Goal: Task Accomplishment & Management: Use online tool/utility

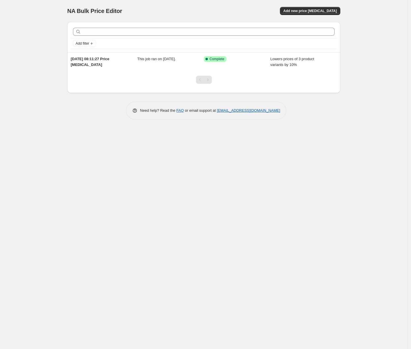
click at [309, 3] on div "NA Bulk Price Editor. This page is ready NA Bulk Price Editor Add new price [ME…" at bounding box center [203, 11] width 273 height 22
click at [309, 7] on button "Add new price [MEDICAL_DATA]" at bounding box center [310, 11] width 60 height 8
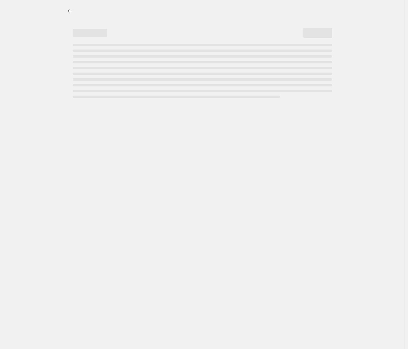
select select "percentage"
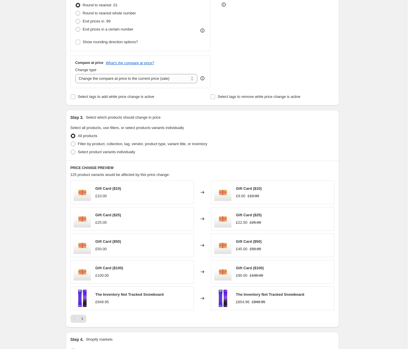
scroll to position [248, 0]
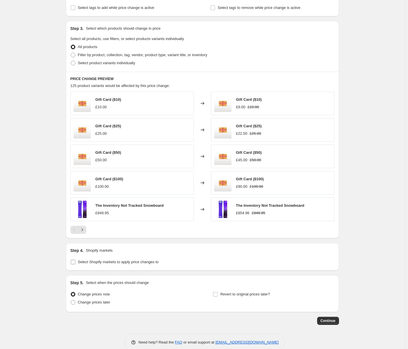
click at [159, 261] on span "Select Shopify markets to apply price changes to" at bounding box center [118, 262] width 81 height 4
click at [75, 261] on input "Select Shopify markets to apply price changes to" at bounding box center [73, 262] width 5 height 5
checkbox input "true"
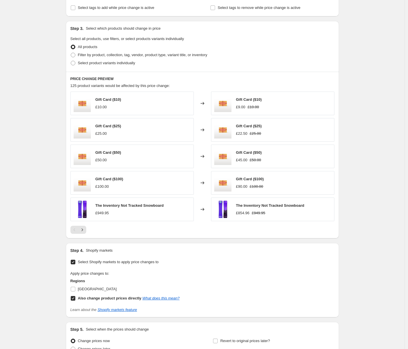
scroll to position [301, 0]
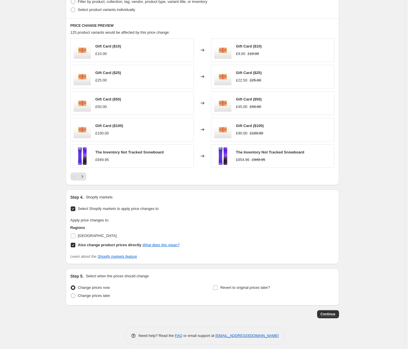
click at [100, 245] on b "Also change product prices directly" at bounding box center [110, 245] width 64 height 4
click at [75, 245] on input "Also change product prices directly What does this mean?" at bounding box center [73, 245] width 5 height 5
click at [100, 245] on b "Also change product prices directly" at bounding box center [110, 245] width 64 height 4
click at [75, 245] on input "Also change product prices directly What does this mean?" at bounding box center [73, 245] width 5 height 5
checkbox input "true"
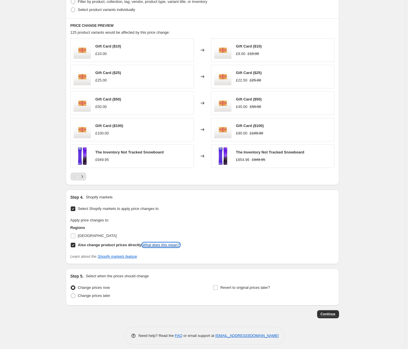
click at [164, 245] on link "What does this mean?" at bounding box center [160, 245] width 37 height 4
click at [101, 241] on div "Regions [GEOGRAPHIC_DATA] Also change product prices directly What does this me…" at bounding box center [124, 237] width 109 height 24
click at [99, 238] on span "[GEOGRAPHIC_DATA]" at bounding box center [97, 235] width 39 height 4
click at [75, 238] on input "[GEOGRAPHIC_DATA]" at bounding box center [73, 235] width 5 height 5
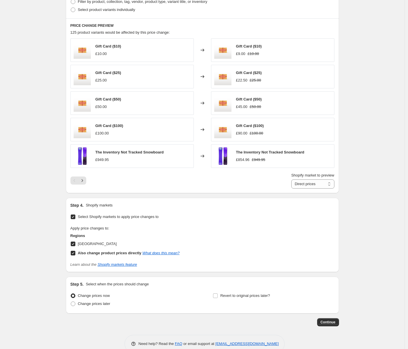
click at [100, 245] on span "[GEOGRAPHIC_DATA]" at bounding box center [97, 243] width 39 height 4
click at [75, 245] on input "[GEOGRAPHIC_DATA]" at bounding box center [73, 243] width 5 height 5
checkbox input "false"
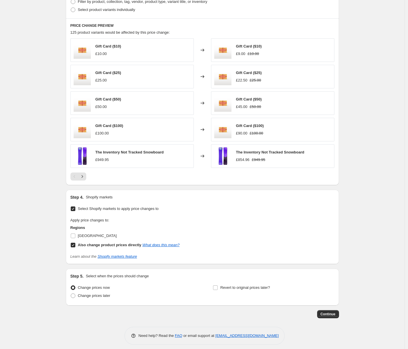
click at [121, 210] on span "Select Shopify markets to apply price changes to" at bounding box center [118, 208] width 81 height 4
click at [75, 210] on input "Select Shopify markets to apply price changes to" at bounding box center [73, 208] width 5 height 5
checkbox input "false"
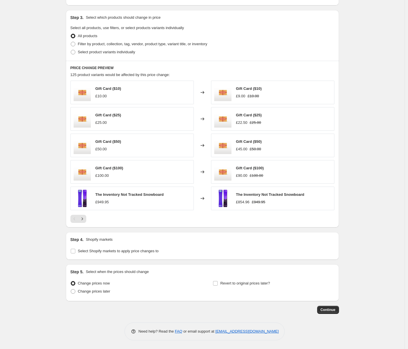
scroll to position [57, 0]
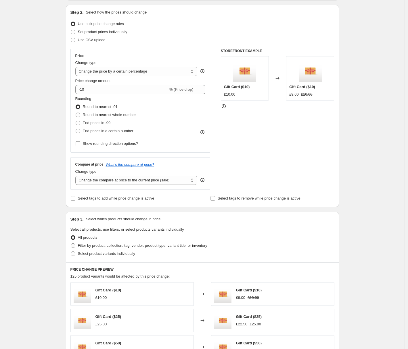
click at [170, 247] on span "Filter by product, collection, tag, vendor, product type, variant title, or inv…" at bounding box center [142, 245] width 129 height 4
click at [71, 243] on input "Filter by product, collection, tag, vendor, product type, variant title, or inv…" at bounding box center [71, 243] width 0 height 0
radio input "true"
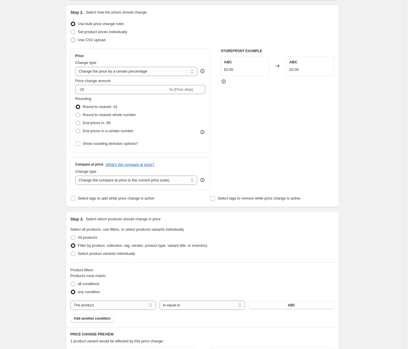
click at [99, 40] on span "Use CSV upload" at bounding box center [92, 40] width 28 height 4
click at [71, 38] on input "Use CSV upload" at bounding box center [71, 38] width 0 height 0
radio input "true"
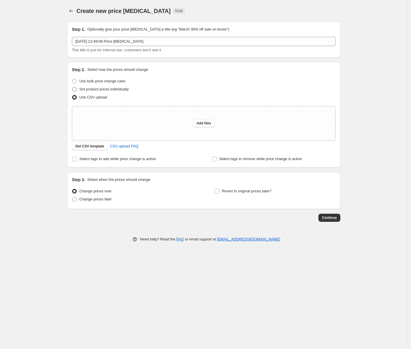
click at [115, 92] on span "Set product prices individually" at bounding box center [103, 89] width 49 height 6
click at [73, 87] on input "Set product prices individually" at bounding box center [72, 87] width 0 height 0
radio input "true"
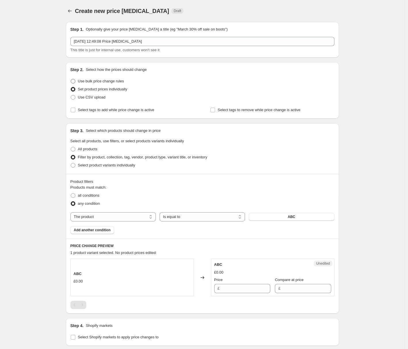
click at [115, 82] on span "Use bulk price change rules" at bounding box center [101, 81] width 46 height 4
click at [71, 79] on input "Use bulk price change rules" at bounding box center [71, 79] width 0 height 0
radio input "true"
select select "percentage"
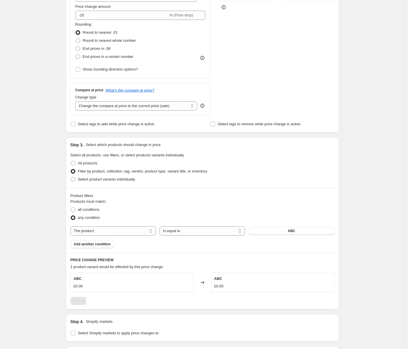
scroll to position [214, 0]
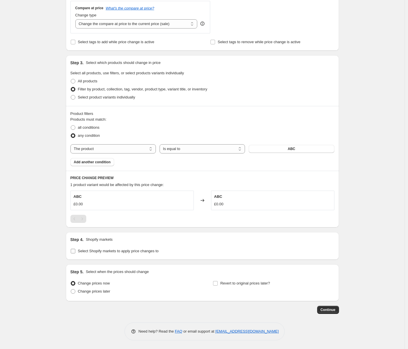
click at [120, 254] on span "Select Shopify markets to apply price changes to" at bounding box center [118, 251] width 81 height 6
click at [75, 253] on input "Select Shopify markets to apply price changes to" at bounding box center [73, 251] width 5 height 5
checkbox input "true"
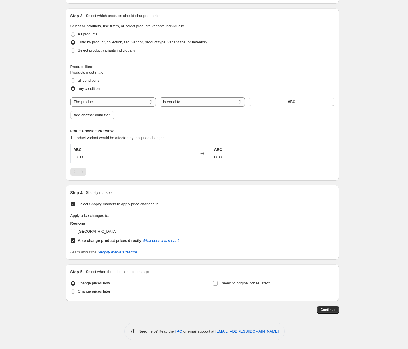
scroll to position [0, 0]
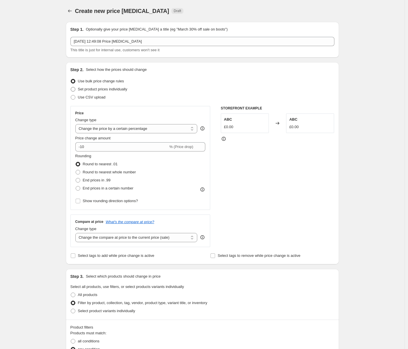
click at [102, 91] on span "Set product prices individually" at bounding box center [102, 89] width 49 height 4
click at [71, 87] on input "Set product prices individually" at bounding box center [71, 87] width 0 height 0
radio input "true"
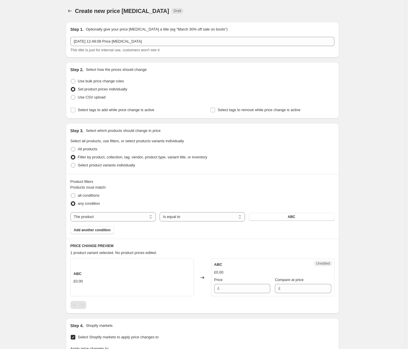
scroll to position [133, 0]
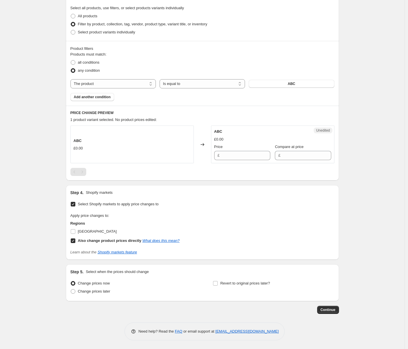
click at [140, 152] on div "ABC £0.00" at bounding box center [131, 144] width 123 height 38
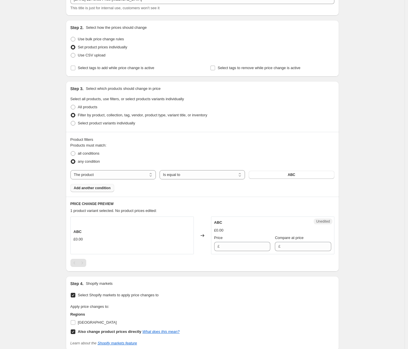
scroll to position [38, 0]
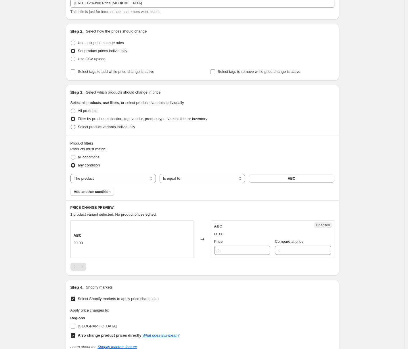
click at [105, 130] on label "Select product variants individually" at bounding box center [102, 127] width 65 height 8
click at [71, 125] on input "Select product variants individually" at bounding box center [71, 125] width 0 height 0
radio input "true"
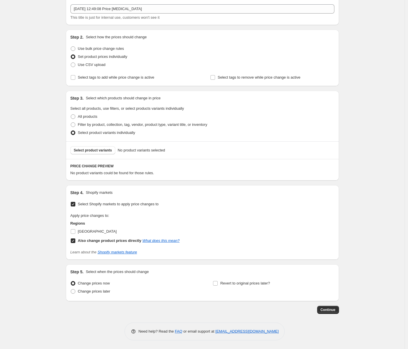
scroll to position [33, 0]
click at [108, 153] on button "Select product variants" at bounding box center [92, 150] width 45 height 8
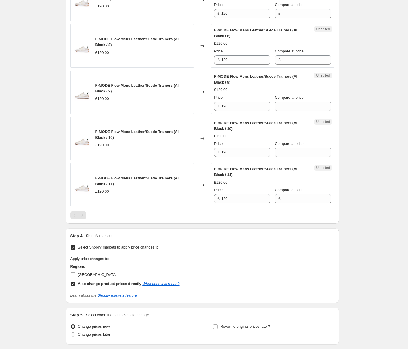
scroll to position [508, 0]
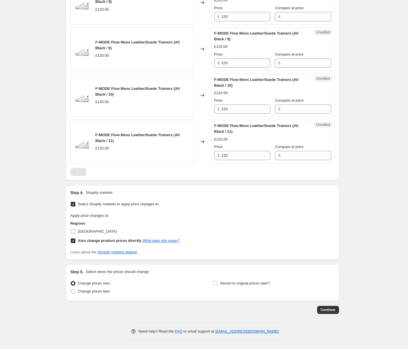
click at [95, 230] on span "[GEOGRAPHIC_DATA]" at bounding box center [97, 231] width 39 height 4
click at [75, 230] on input "[GEOGRAPHIC_DATA]" at bounding box center [73, 231] width 5 height 5
checkbox input "true"
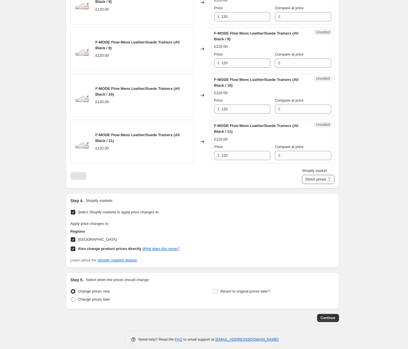
select select "97501086029"
click option "[GEOGRAPHIC_DATA]" at bounding box center [0, 0] width 0 height 0
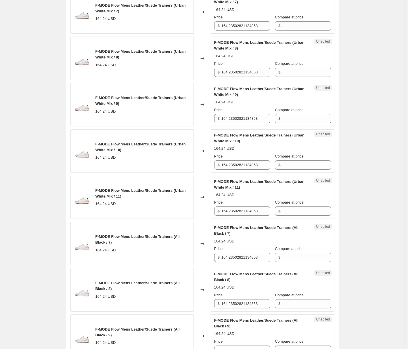
scroll to position [97, 0]
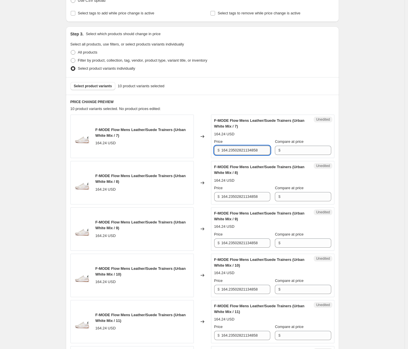
click at [252, 152] on input "164.23502821134858" at bounding box center [246, 150] width 49 height 9
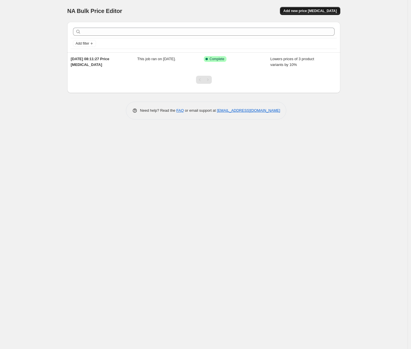
click at [308, 12] on span "Add new price [MEDICAL_DATA]" at bounding box center [311, 11] width 54 height 5
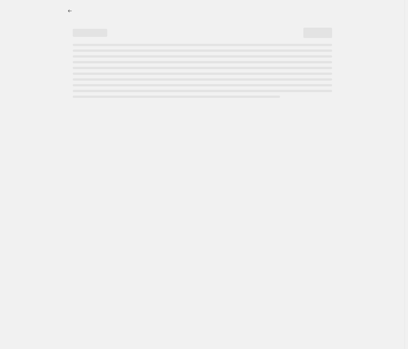
select select "percentage"
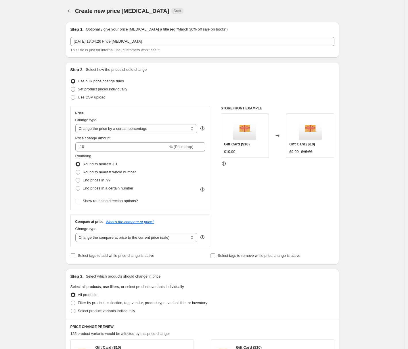
click at [99, 89] on span "Set product prices individually" at bounding box center [102, 89] width 49 height 4
click at [71, 87] on input "Set product prices individually" at bounding box center [71, 87] width 0 height 0
radio input "true"
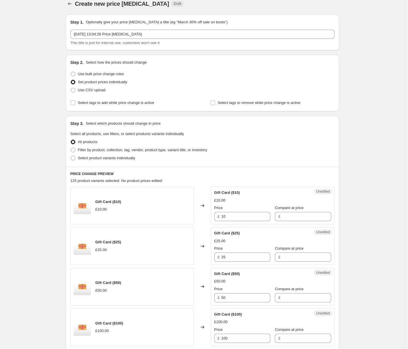
scroll to position [19, 0]
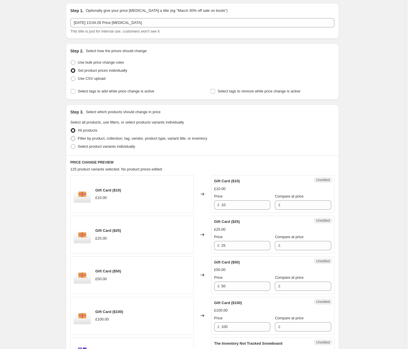
click at [101, 142] on label "Filter by product, collection, tag, vendor, product type, variant title, or inv…" at bounding box center [138, 138] width 137 height 8
click at [71, 136] on input "Filter by product, collection, tag, vendor, product type, variant title, or inv…" at bounding box center [71, 136] width 0 height 0
radio input "true"
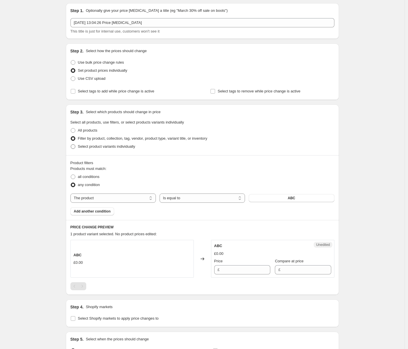
click at [103, 146] on span "Select product variants individually" at bounding box center [106, 146] width 57 height 4
click at [71, 144] on input "Select product variants individually" at bounding box center [71, 144] width 0 height 0
radio input "true"
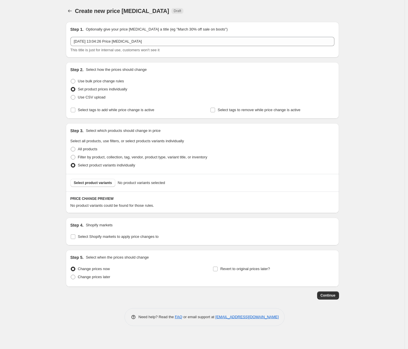
scroll to position [0, 0]
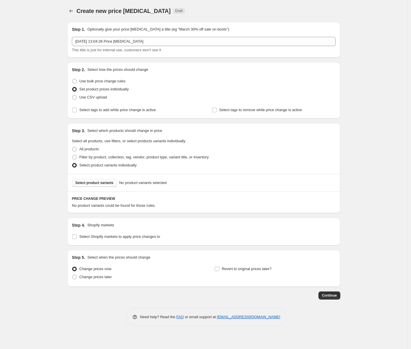
click at [103, 182] on span "Select product variants" at bounding box center [94, 182] width 38 height 5
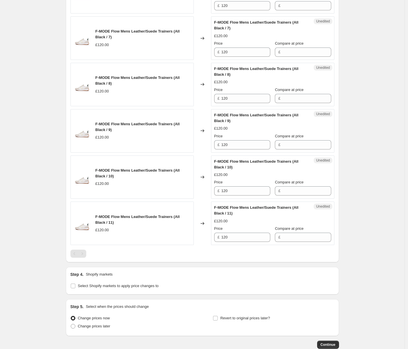
scroll to position [461, 0]
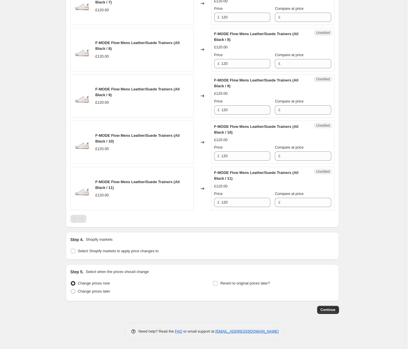
click at [170, 249] on div "Select Shopify markets to apply price changes to" at bounding box center [202, 251] width 264 height 8
click at [159, 251] on span "Select Shopify markets to apply price changes to" at bounding box center [118, 251] width 81 height 4
click at [75, 251] on input "Select Shopify markets to apply price changes to" at bounding box center [73, 251] width 5 height 5
checkbox input "true"
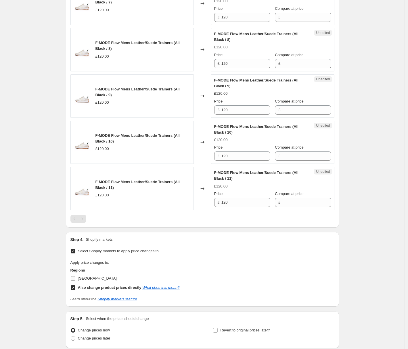
click at [94, 280] on span "[GEOGRAPHIC_DATA]" at bounding box center [97, 278] width 39 height 4
click at [75, 280] on input "[GEOGRAPHIC_DATA]" at bounding box center [73, 278] width 5 height 5
checkbox input "true"
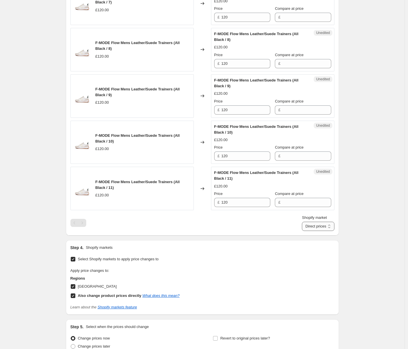
select select "97501086029"
click option "[GEOGRAPHIC_DATA]" at bounding box center [0, 0] width 0 height 0
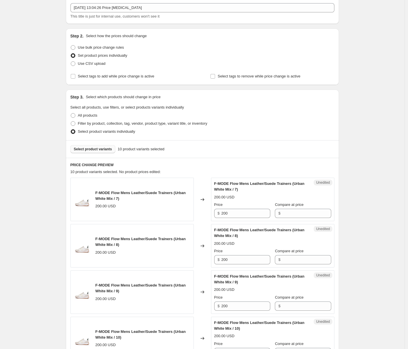
scroll to position [123, 0]
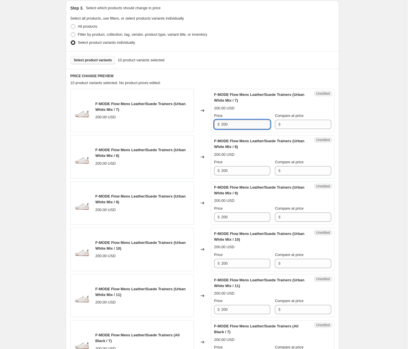
click at [241, 122] on input "200" at bounding box center [246, 124] width 49 height 9
click at [239, 124] on input "200" at bounding box center [246, 124] width 49 height 9
drag, startPoint x: 233, startPoint y: 125, endPoint x: 163, endPoint y: 117, distance: 70.2
click at [222, 120] on input "200" at bounding box center [246, 124] width 49 height 9
type input "300"
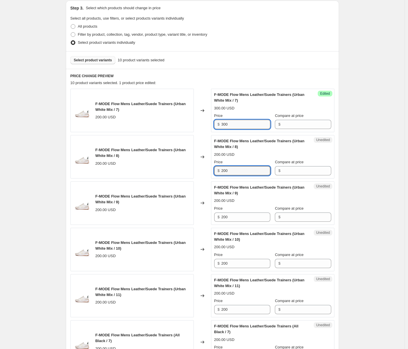
click at [241, 126] on input "300" at bounding box center [246, 124] width 49 height 9
click at [246, 170] on input "200" at bounding box center [246, 170] width 49 height 9
paste input "3"
type input "300"
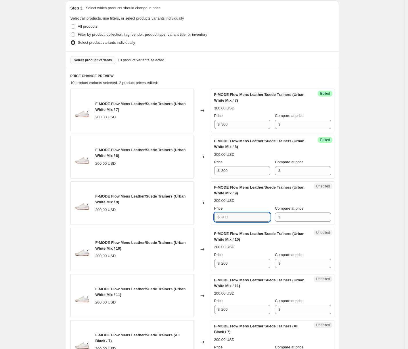
click at [245, 215] on input "200" at bounding box center [246, 216] width 49 height 9
paste input "3"
type input "300"
click at [241, 264] on input "200" at bounding box center [246, 263] width 49 height 9
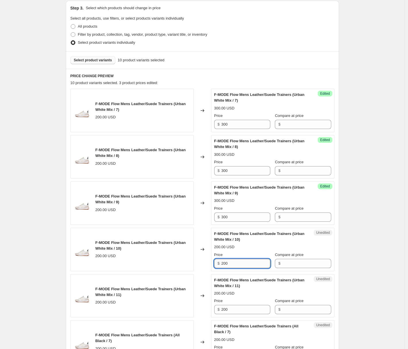
paste input "3"
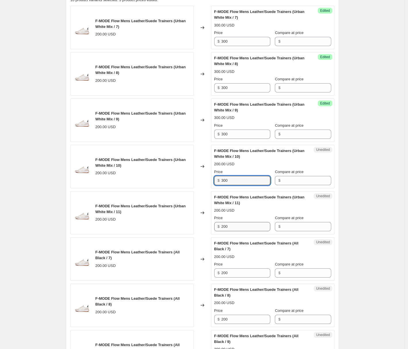
type input "300"
click at [234, 226] on input "200" at bounding box center [246, 226] width 49 height 9
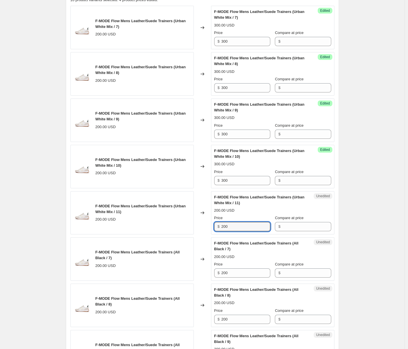
paste input "3"
type input "300"
click at [246, 275] on input "200" at bounding box center [246, 272] width 49 height 9
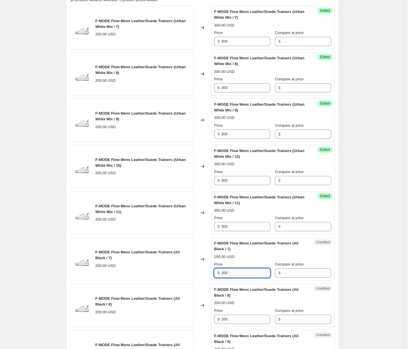
paste input "3"
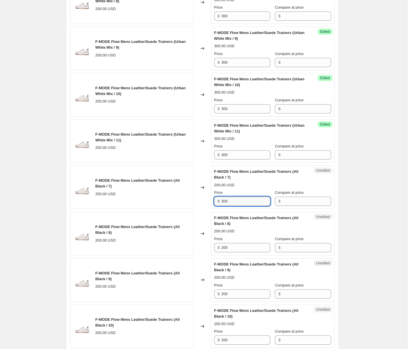
scroll to position [281, 0]
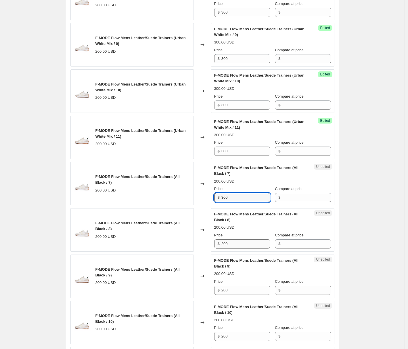
type input "300"
click at [242, 247] on input "200" at bounding box center [246, 243] width 49 height 9
paste input "3"
type input "300"
click at [242, 287] on input "200" at bounding box center [246, 289] width 49 height 9
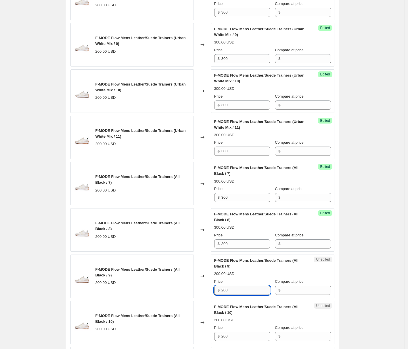
paste input "3"
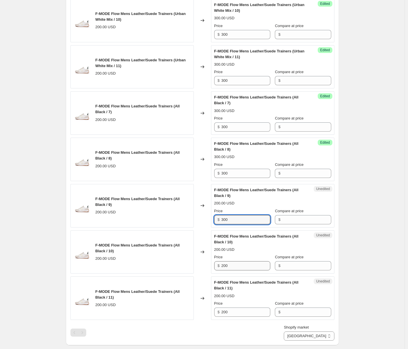
type input "300"
click at [244, 270] on input "200" at bounding box center [246, 265] width 49 height 9
paste input "3"
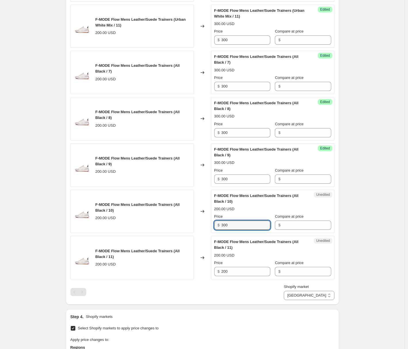
scroll to position [421, 0]
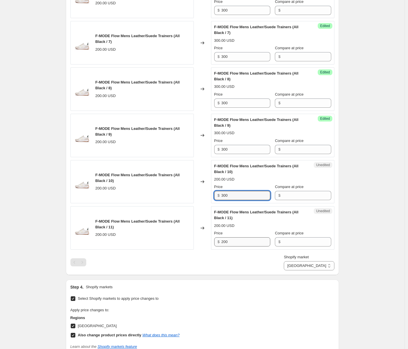
type input "300"
click at [243, 240] on input "200" at bounding box center [246, 241] width 49 height 9
paste input "3"
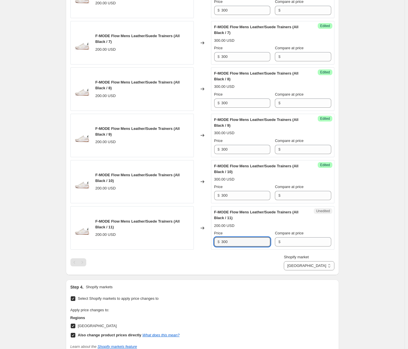
scroll to position [516, 0]
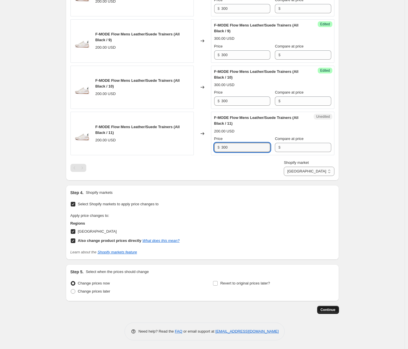
type input "300"
click at [336, 312] on button "Continue" at bounding box center [328, 310] width 22 height 8
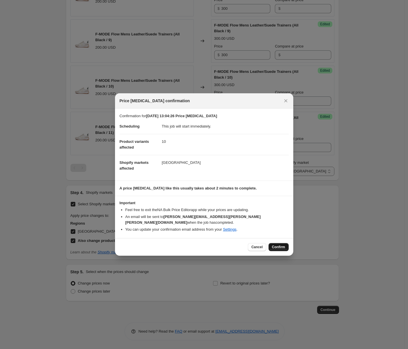
click at [280, 245] on span "Confirm" at bounding box center [278, 247] width 13 height 5
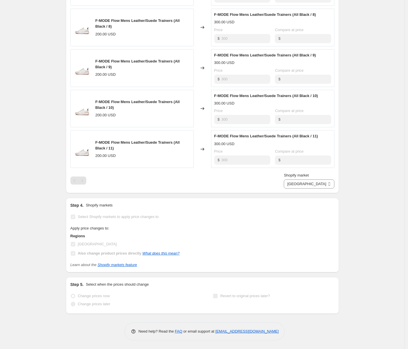
scroll to position [516, 0]
select select "97501086029"
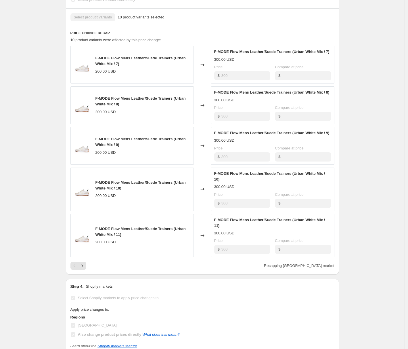
scroll to position [39, 0]
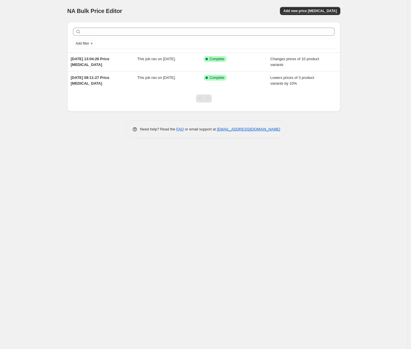
click at [304, 16] on div "NA Bulk Price Editor. This page is ready NA Bulk Price Editor Add new price [ME…" at bounding box center [203, 11] width 273 height 22
click at [306, 12] on span "Add new price [MEDICAL_DATA]" at bounding box center [311, 11] width 54 height 5
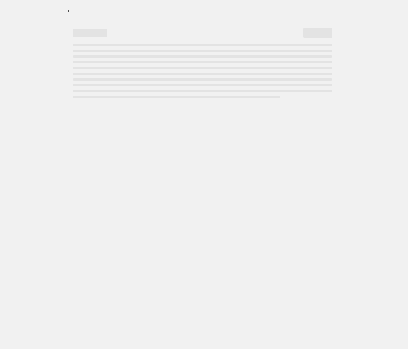
select select "percentage"
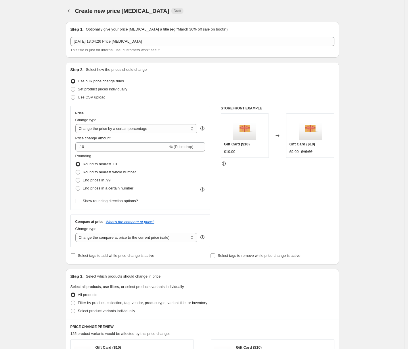
scroll to position [72, 0]
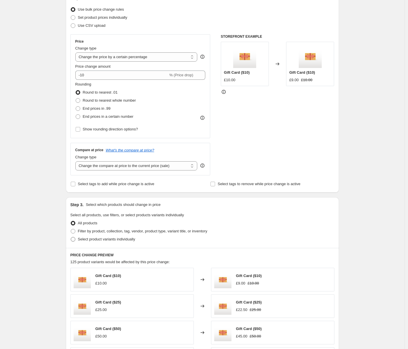
click at [106, 238] on span "Select product variants individually" at bounding box center [106, 239] width 57 height 4
click at [71, 237] on input "Select product variants individually" at bounding box center [71, 237] width 0 height 0
radio input "true"
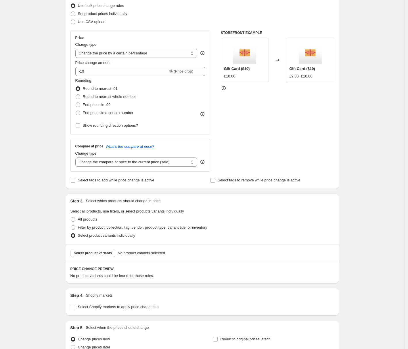
scroll to position [83, 0]
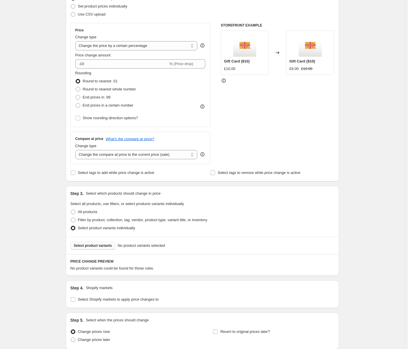
click at [111, 249] on button "Select product variants" at bounding box center [92, 245] width 45 height 8
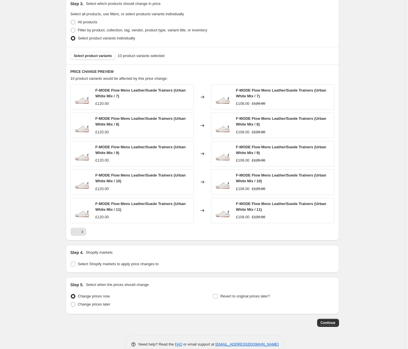
scroll to position [286, 0]
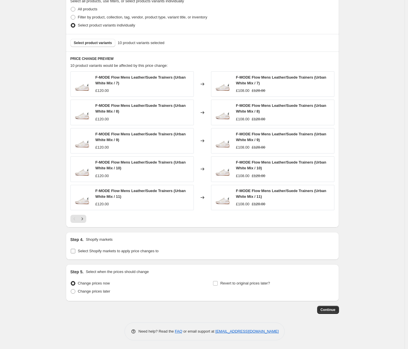
click at [135, 254] on label "Select Shopify markets to apply price changes to" at bounding box center [114, 251] width 88 height 8
click at [75, 253] on input "Select Shopify markets to apply price changes to" at bounding box center [73, 251] width 5 height 5
checkbox input "true"
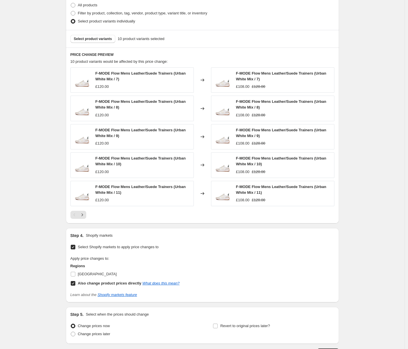
scroll to position [293, 0]
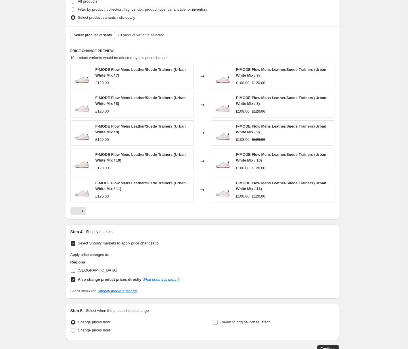
click at [86, 271] on span "[GEOGRAPHIC_DATA]" at bounding box center [97, 270] width 39 height 4
click at [75, 271] on input "[GEOGRAPHIC_DATA]" at bounding box center [73, 270] width 5 height 5
checkbox input "true"
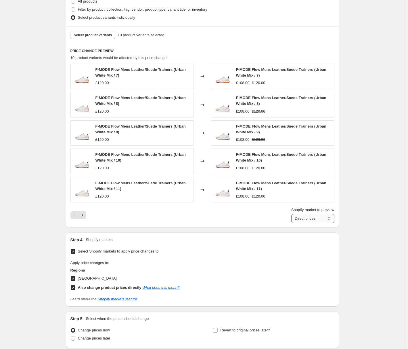
click option "[GEOGRAPHIC_DATA]" at bounding box center [0, 0] width 0 height 0
click at [164, 287] on link "What does this mean?" at bounding box center [160, 287] width 37 height 4
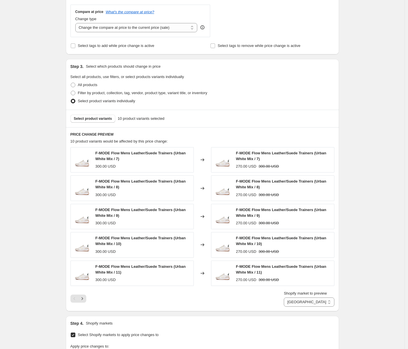
scroll to position [239, 0]
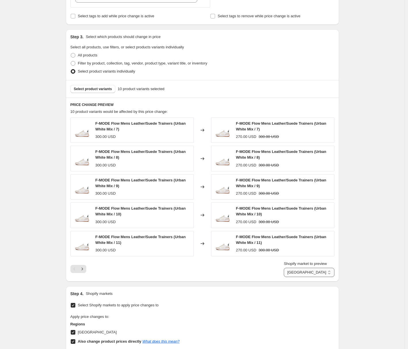
select select "direct"
click option "Direct prices" at bounding box center [0, 0] width 0 height 0
click at [132, 342] on b "Also change product prices directly" at bounding box center [110, 341] width 64 height 4
click at [75, 342] on input "Also change product prices directly What does this mean?" at bounding box center [73, 341] width 5 height 5
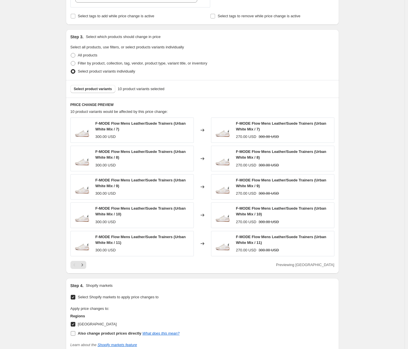
click at [78, 333] on label "Also change product prices directly What does this mean?" at bounding box center [124, 333] width 109 height 8
click at [75, 333] on input "Also change product prices directly What does this mean?" at bounding box center [73, 333] width 5 height 5
checkbox input "true"
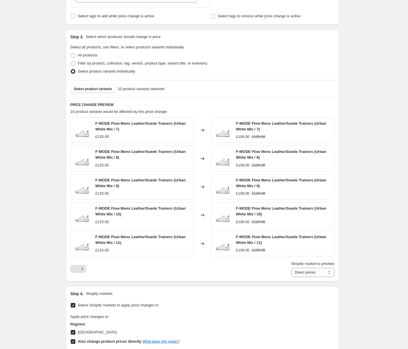
scroll to position [324, 0]
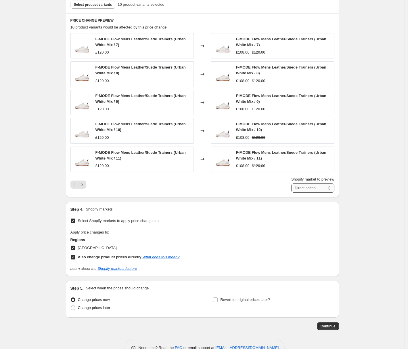
select select "97501086029"
click option "[GEOGRAPHIC_DATA]" at bounding box center [0, 0] width 0 height 0
